Goal: Task Accomplishment & Management: Use online tool/utility

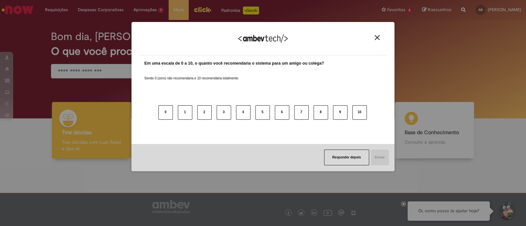
drag, startPoint x: 376, startPoint y: 35, endPoint x: 365, endPoint y: 34, distance: 11.2
click at [376, 35] on img "Close" at bounding box center [376, 37] width 5 height 5
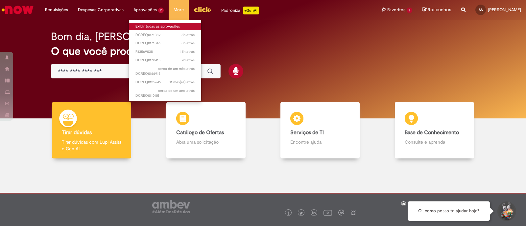
click at [151, 27] on link "Exibir todas as aprovações" at bounding box center [165, 26] width 72 height 7
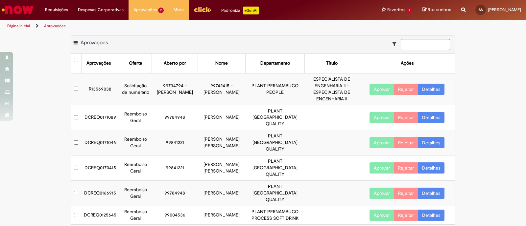
click at [433, 137] on link "Detalhes" at bounding box center [431, 142] width 27 height 11
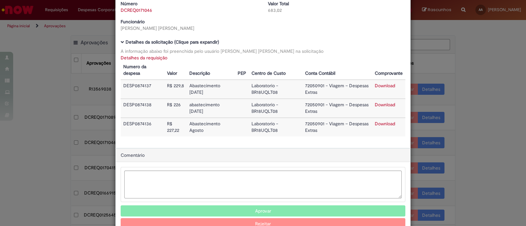
scroll to position [47, 0]
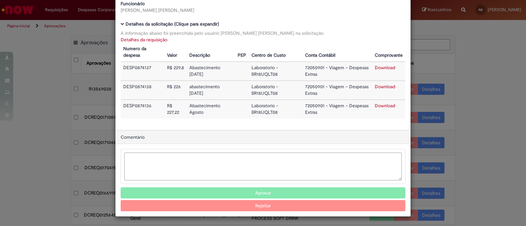
click at [192, 162] on textarea "Ambev Approval Modal" at bounding box center [262, 167] width 277 height 28
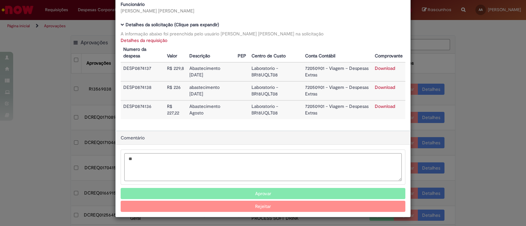
type textarea "**"
click at [260, 192] on button "Aprovar" at bounding box center [263, 193] width 284 height 11
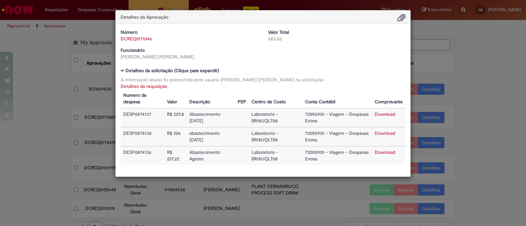
click at [481, 75] on div "Detalhes da Aprovação Número DCREQ0171046 Valor Total 683,02 Funcionário Jenife…" at bounding box center [263, 113] width 526 height 226
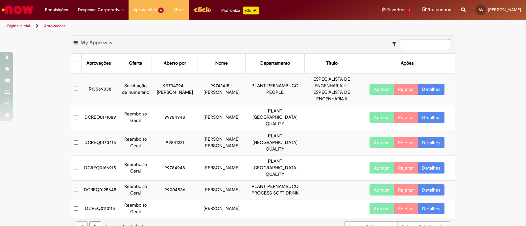
click at [427, 137] on link "Detalhes" at bounding box center [431, 142] width 27 height 11
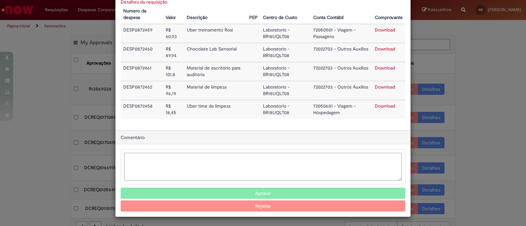
scroll to position [84, 0]
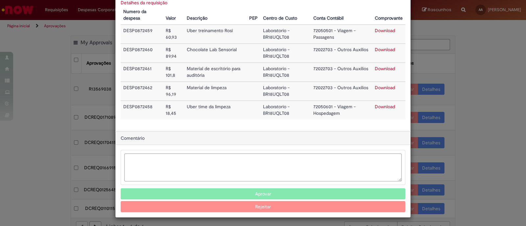
click at [230, 166] on textarea "Ambev Approval Modal" at bounding box center [262, 168] width 277 height 28
type textarea "**"
click at [255, 191] on button "Aprovar" at bounding box center [263, 194] width 284 height 11
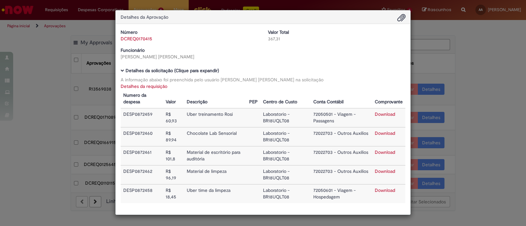
click at [496, 50] on div "Detalhes da Aprovação Número DCREQ0170415 Valor Total 367,31 Funcionário Jenife…" at bounding box center [263, 113] width 526 height 226
